Goal: Task Accomplishment & Management: Use online tool/utility

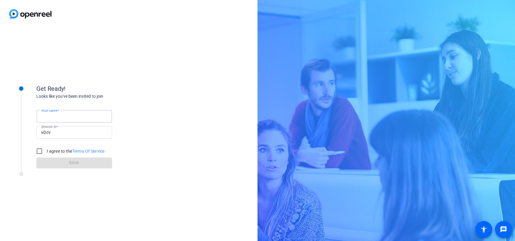
click at [71, 116] on input "Your name" at bounding box center [74, 115] width 66 height 7
type input "[PERSON_NAME]"
click at [41, 151] on input "I agree to the Terms Of Service" at bounding box center [39, 151] width 12 height 12
checkbox input "true"
click at [54, 163] on span at bounding box center [74, 163] width 76 height 15
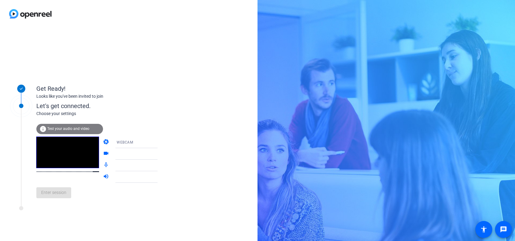
click at [66, 128] on span "Test your audio and video" at bounding box center [68, 128] width 42 height 4
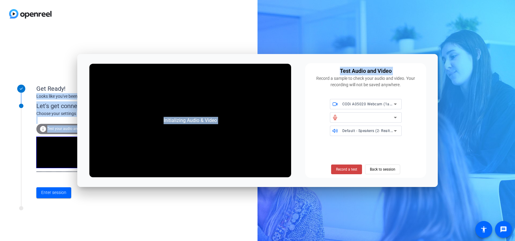
drag, startPoint x: 307, startPoint y: 62, endPoint x: 338, endPoint y: 39, distance: 38.9
click at [338, 39] on body "Accessibility Screen-Reader Guide, Feedback, and Issue Reporting | New window G…" at bounding box center [257, 120] width 515 height 241
click at [296, 154] on div "Initializing Audio & Video Test Audio and Video Record a sample to check your a…" at bounding box center [257, 120] width 361 height 133
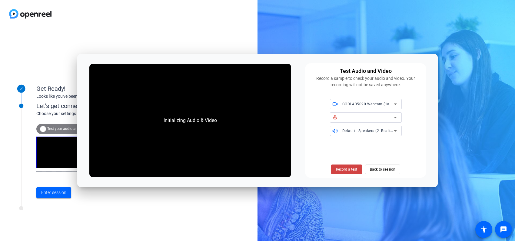
click at [386, 116] on div at bounding box center [369, 117] width 52 height 7
click at [395, 116] on icon at bounding box center [395, 117] width 7 height 7
click at [356, 166] on span "Record a test" at bounding box center [346, 168] width 21 height 5
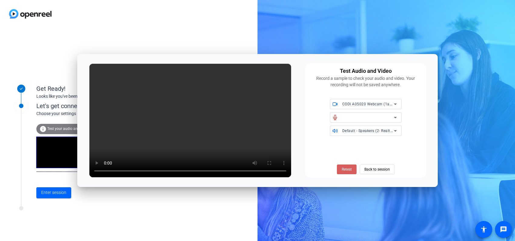
click at [344, 170] on span "Retest" at bounding box center [347, 168] width 10 height 5
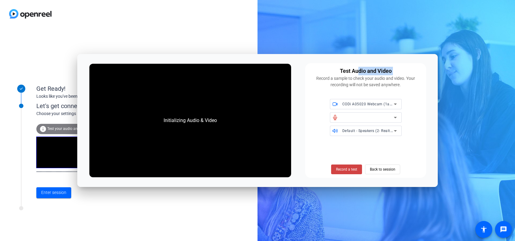
drag, startPoint x: 316, startPoint y: 62, endPoint x: 358, endPoint y: 56, distance: 42.3
click at [358, 56] on div "Initializing Audio & Video Test Audio and Video Record a sample to check your a…" at bounding box center [257, 120] width 361 height 133
click at [373, 116] on div at bounding box center [369, 117] width 52 height 7
click at [388, 106] on div "CODi A05020 Webcam (1a19:0c17)" at bounding box center [369, 104] width 52 height 8
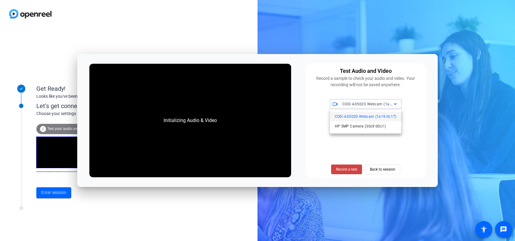
click at [388, 106] on div at bounding box center [257, 120] width 515 height 241
click at [392, 118] on icon at bounding box center [395, 117] width 7 height 7
click at [395, 118] on icon at bounding box center [395, 118] width 3 height 2
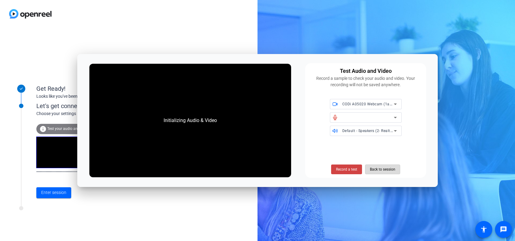
click at [378, 167] on span "Back to session" at bounding box center [382, 169] width 25 height 12
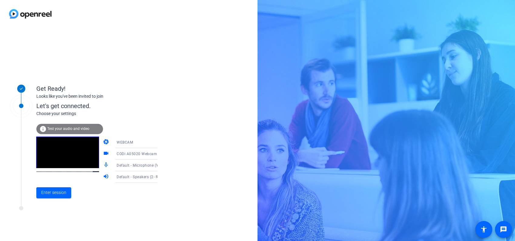
click at [146, 154] on span "CODi A05020 Webcam (1a19:0c17)" at bounding box center [148, 153] width 63 height 5
click at [146, 154] on div at bounding box center [257, 120] width 515 height 241
click at [145, 143] on div "WEBCAM" at bounding box center [139, 142] width 45 height 8
click at [145, 143] on div at bounding box center [257, 120] width 515 height 241
click at [160, 165] on icon at bounding box center [163, 165] width 7 height 7
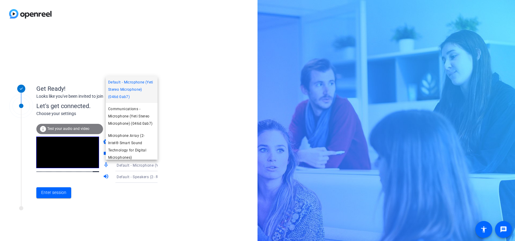
click at [173, 163] on div at bounding box center [257, 120] width 515 height 241
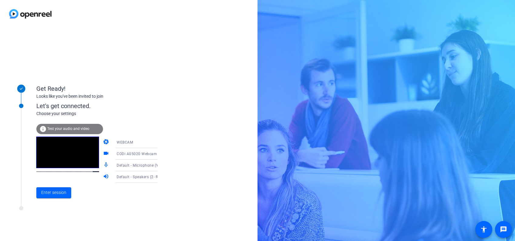
click at [130, 178] on span "Default - Speakers (2- Realtek(R) Audio)" at bounding box center [152, 176] width 70 height 5
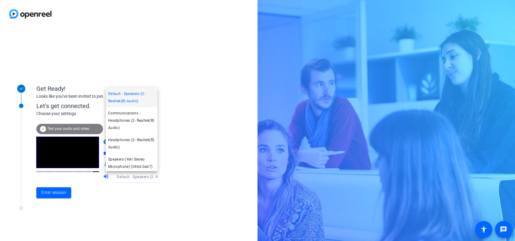
click at [76, 156] on div at bounding box center [257, 120] width 515 height 241
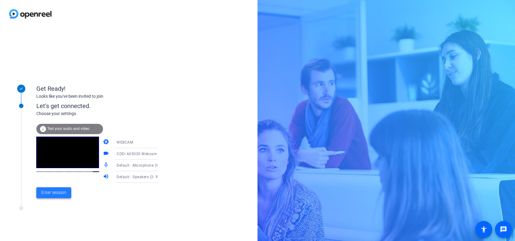
click at [50, 192] on span "Enter session" at bounding box center [53, 192] width 25 height 6
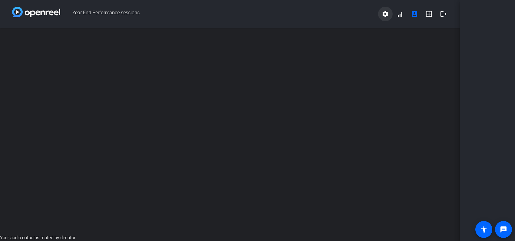
click at [383, 13] on mat-icon "settings" at bounding box center [385, 13] width 7 height 7
click at [487, 233] on div at bounding box center [257, 120] width 515 height 241
click at [487, 233] on span at bounding box center [484, 229] width 15 height 15
click at [481, 228] on mat-icon "accessibility" at bounding box center [484, 229] width 7 height 7
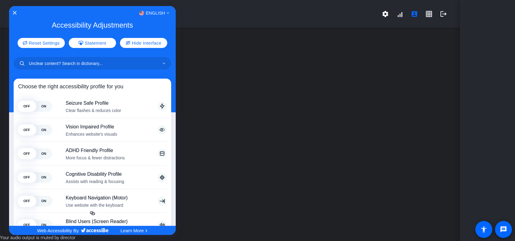
click at [8, 9] on div at bounding box center [257, 120] width 515 height 241
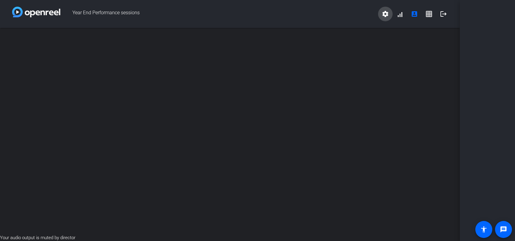
click at [387, 18] on span at bounding box center [385, 14] width 15 height 15
click at [381, 201] on div at bounding box center [257, 120] width 515 height 241
click at [385, 15] on mat-icon "settings" at bounding box center [385, 13] width 7 height 7
click at [431, 14] on div at bounding box center [257, 120] width 515 height 241
click at [422, 15] on span at bounding box center [429, 14] width 15 height 15
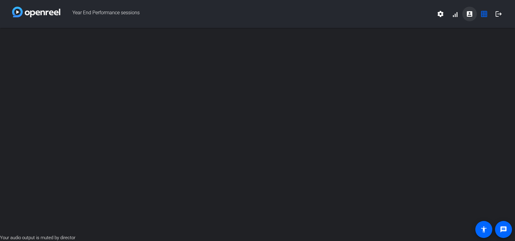
click at [464, 12] on span at bounding box center [470, 14] width 15 height 15
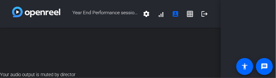
click at [116, 9] on span "Year End Performance sessions" at bounding box center [99, 14] width 79 height 15
click at [90, 44] on div "open_in_new" at bounding box center [110, 50] width 221 height 44
click at [110, 38] on div "open_in_new" at bounding box center [110, 50] width 221 height 44
click at [102, 78] on div "Your audio output is muted by director" at bounding box center [110, 75] width 221 height 7
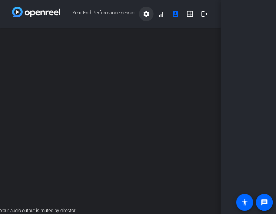
click at [149, 12] on mat-icon "settings" at bounding box center [146, 13] width 7 height 7
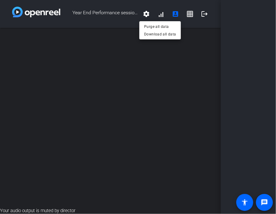
click at [159, 13] on div at bounding box center [138, 107] width 276 height 214
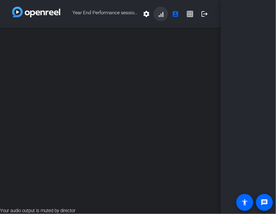
click at [159, 16] on span at bounding box center [161, 14] width 15 height 15
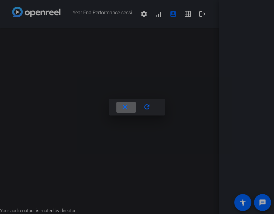
click at [215, 66] on div at bounding box center [137, 107] width 274 height 214
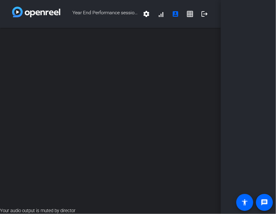
click at [123, 113] on div "open_in_new" at bounding box center [110, 118] width 221 height 180
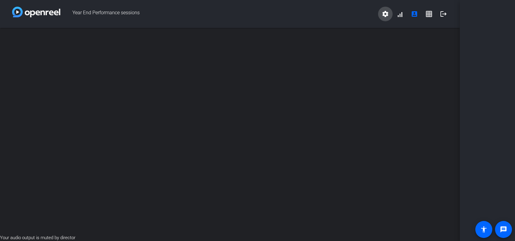
click at [388, 15] on mat-icon "settings" at bounding box center [385, 13] width 7 height 7
click at [400, 17] on div at bounding box center [257, 120] width 515 height 241
click at [401, 17] on span at bounding box center [400, 14] width 15 height 15
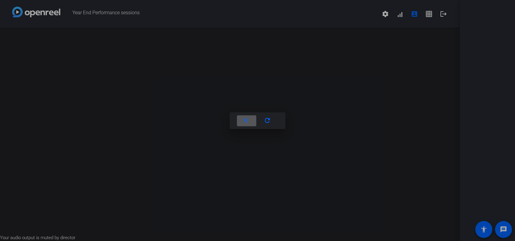
click at [426, 14] on div at bounding box center [257, 120] width 515 height 241
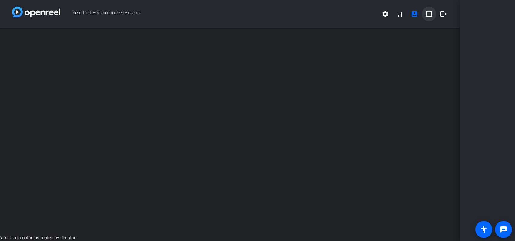
click at [427, 12] on mat-icon "grid_on" at bounding box center [429, 13] width 7 height 7
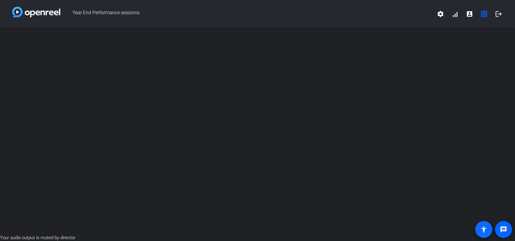
click at [486, 226] on mat-icon "accessibility" at bounding box center [484, 229] width 7 height 7
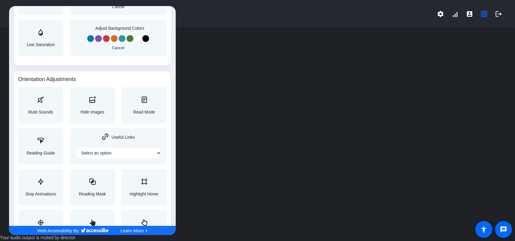
scroll to position [622, 0]
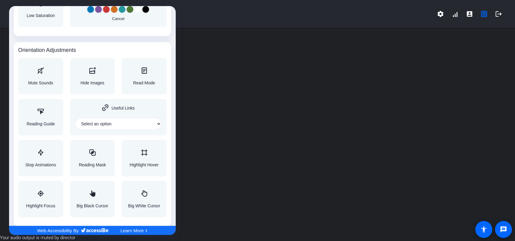
click at [502, 230] on div at bounding box center [257, 120] width 515 height 241
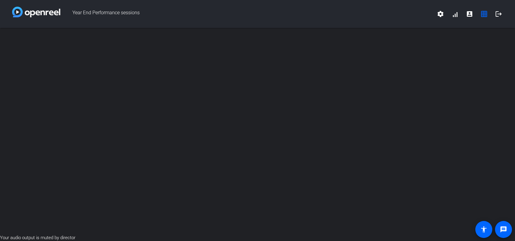
scroll to position [0, 0]
click at [502, 230] on mat-icon "message" at bounding box center [503, 229] width 7 height 7
click at [15, 12] on img at bounding box center [36, 12] width 48 height 11
click at [445, 16] on span at bounding box center [441, 14] width 15 height 15
click at [381, 56] on div at bounding box center [257, 120] width 515 height 241
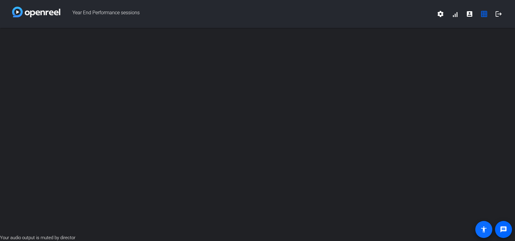
click at [476, 227] on span at bounding box center [484, 229] width 17 height 17
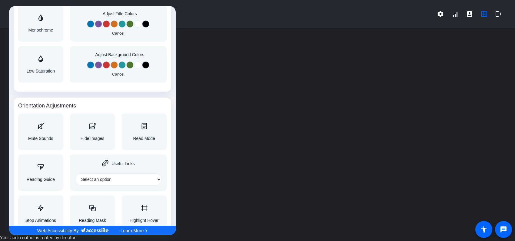
scroll to position [622, 0]
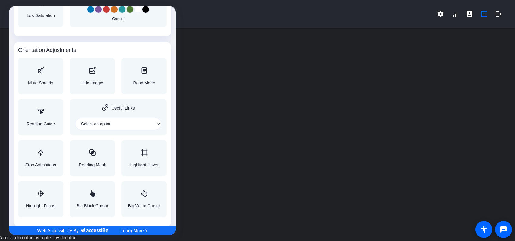
click at [280, 53] on div at bounding box center [257, 120] width 515 height 241
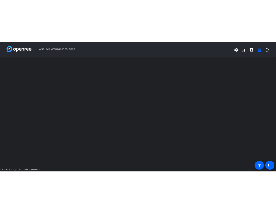
scroll to position [0, 0]
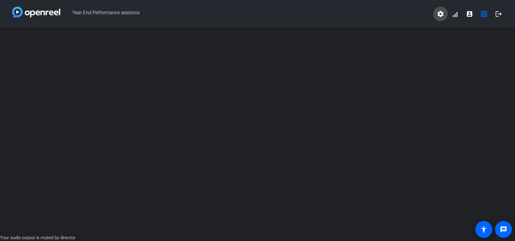
click at [444, 13] on mat-icon "settings" at bounding box center [440, 13] width 7 height 7
click at [457, 14] on div at bounding box center [257, 120] width 515 height 241
click at [455, 16] on span at bounding box center [455, 14] width 15 height 15
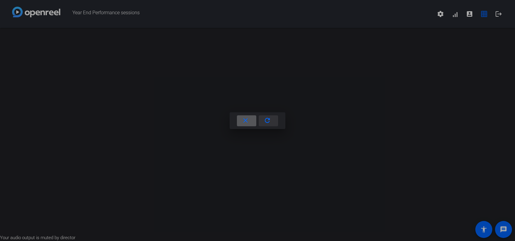
click at [267, 120] on mat-icon "refresh" at bounding box center [268, 121] width 8 height 8
click at [247, 120] on mat-icon "close" at bounding box center [246, 121] width 8 height 8
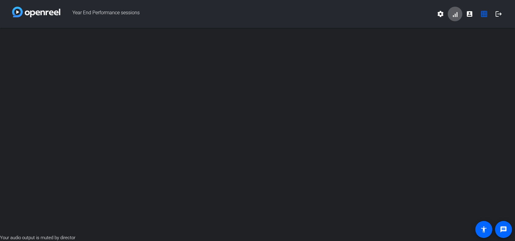
click at [272, 74] on div at bounding box center [257, 131] width 515 height 206
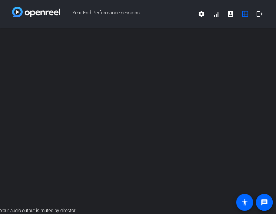
click at [77, 142] on div at bounding box center [138, 118] width 276 height 180
click at [84, 57] on div at bounding box center [138, 118] width 276 height 180
click at [169, 103] on div at bounding box center [138, 118] width 276 height 180
click at [198, 12] on span at bounding box center [201, 14] width 15 height 15
click at [218, 15] on div at bounding box center [138, 107] width 276 height 214
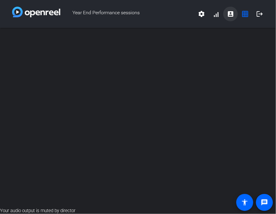
click at [227, 14] on mat-icon "account_box" at bounding box center [230, 13] width 7 height 7
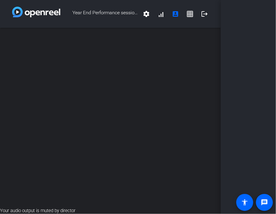
click at [55, 14] on img at bounding box center [36, 12] width 48 height 11
click at [122, 138] on div "open_in_new" at bounding box center [110, 118] width 221 height 180
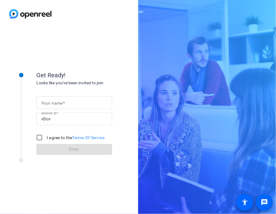
click at [73, 102] on input "Your name" at bounding box center [74, 102] width 66 height 7
type input "[PERSON_NAME]"
click at [37, 137] on input "I agree to the Terms Of Service" at bounding box center [39, 138] width 12 height 12
checkbox input "true"
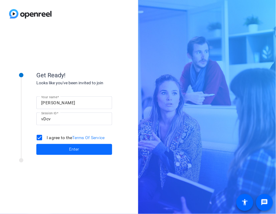
click at [78, 154] on span at bounding box center [74, 149] width 76 height 15
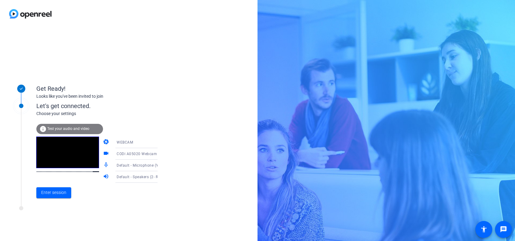
click at [135, 166] on span "Default - Microphone (Yeti Stereo Microphone) (046d:0ab7)" at bounding box center [169, 165] width 105 height 5
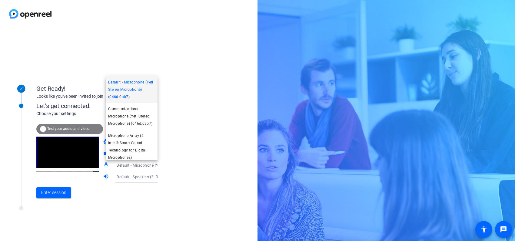
click at [144, 179] on div at bounding box center [257, 120] width 515 height 241
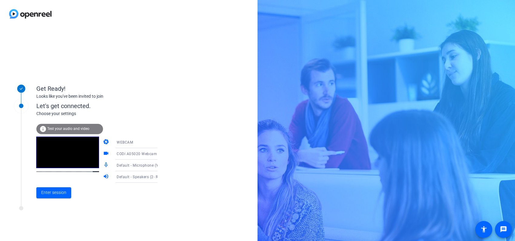
click at [143, 177] on span "Default - Speakers (2- Realtek(R) Audio)" at bounding box center [152, 176] width 70 height 5
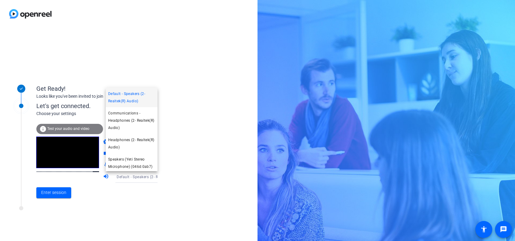
click at [52, 191] on div at bounding box center [257, 120] width 515 height 241
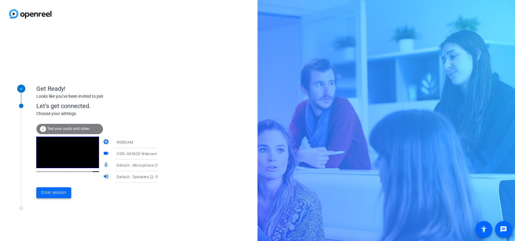
click at [58, 191] on span "Enter session" at bounding box center [53, 192] width 25 height 6
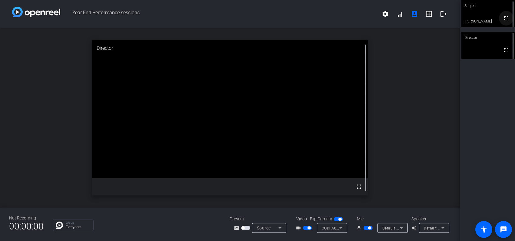
click at [276, 19] on mat-icon "fullscreen" at bounding box center [506, 18] width 7 height 7
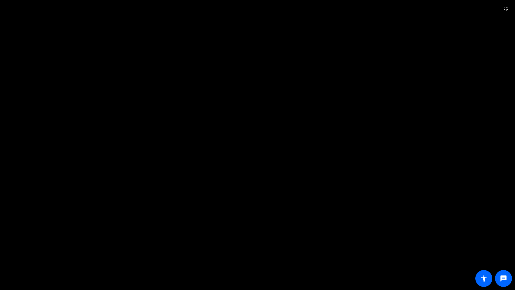
click at [276, 38] on video at bounding box center [257, 145] width 515 height 290
click at [256, 4] on video at bounding box center [257, 145] width 515 height 290
click at [276, 5] on span at bounding box center [506, 9] width 15 height 15
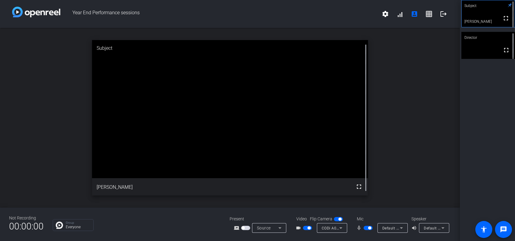
click at [276, 49] on video at bounding box center [489, 45] width 54 height 27
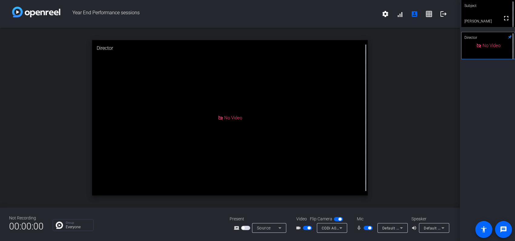
click at [270, 214] on span "Source" at bounding box center [264, 227] width 14 height 5
click at [273, 203] on span "Screen Sharing" at bounding box center [268, 204] width 26 height 7
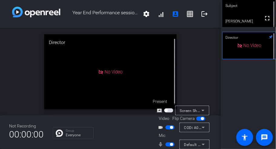
click at [141, 28] on div "open_in_new Director No Video" at bounding box center [110, 72] width 221 height 88
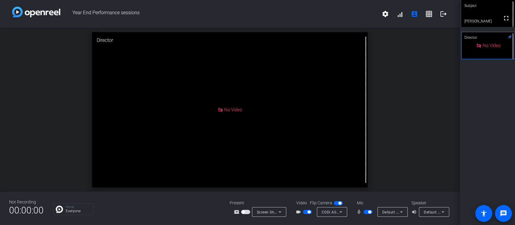
click at [276, 210] on div "Screen Sharing" at bounding box center [269, 212] width 34 height 10
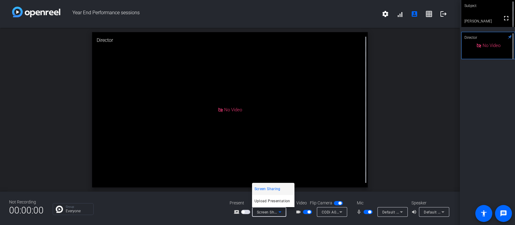
click at [276, 133] on div at bounding box center [257, 112] width 515 height 225
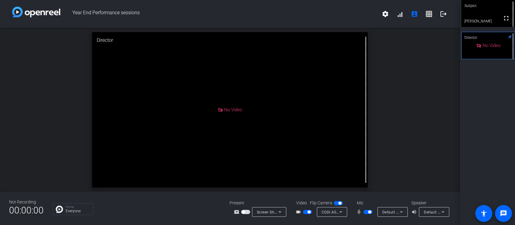
click at [276, 212] on div "Screen Sharing" at bounding box center [269, 212] width 34 height 10
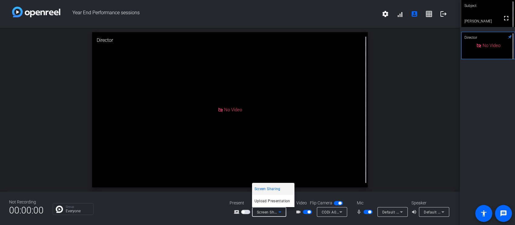
click at [23, 209] on div at bounding box center [257, 112] width 515 height 225
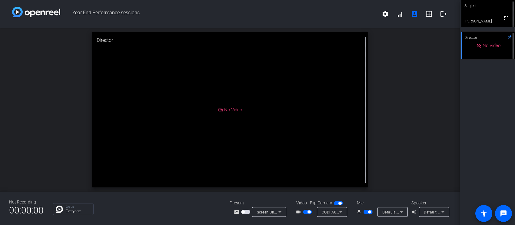
click at [276, 209] on icon at bounding box center [280, 211] width 7 height 7
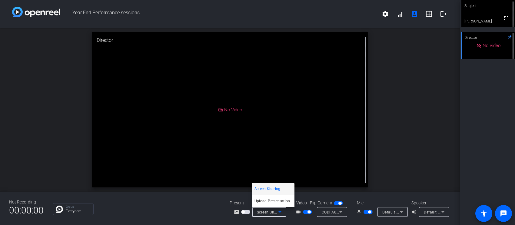
click at [237, 211] on div at bounding box center [257, 112] width 515 height 225
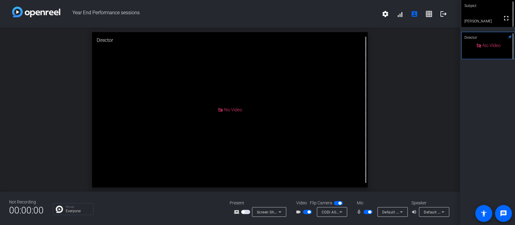
click at [250, 211] on span "button" at bounding box center [245, 212] width 9 height 4
click at [276, 11] on div "Subject" at bounding box center [489, 6] width 54 height 12
